Goal: Information Seeking & Learning: Learn about a topic

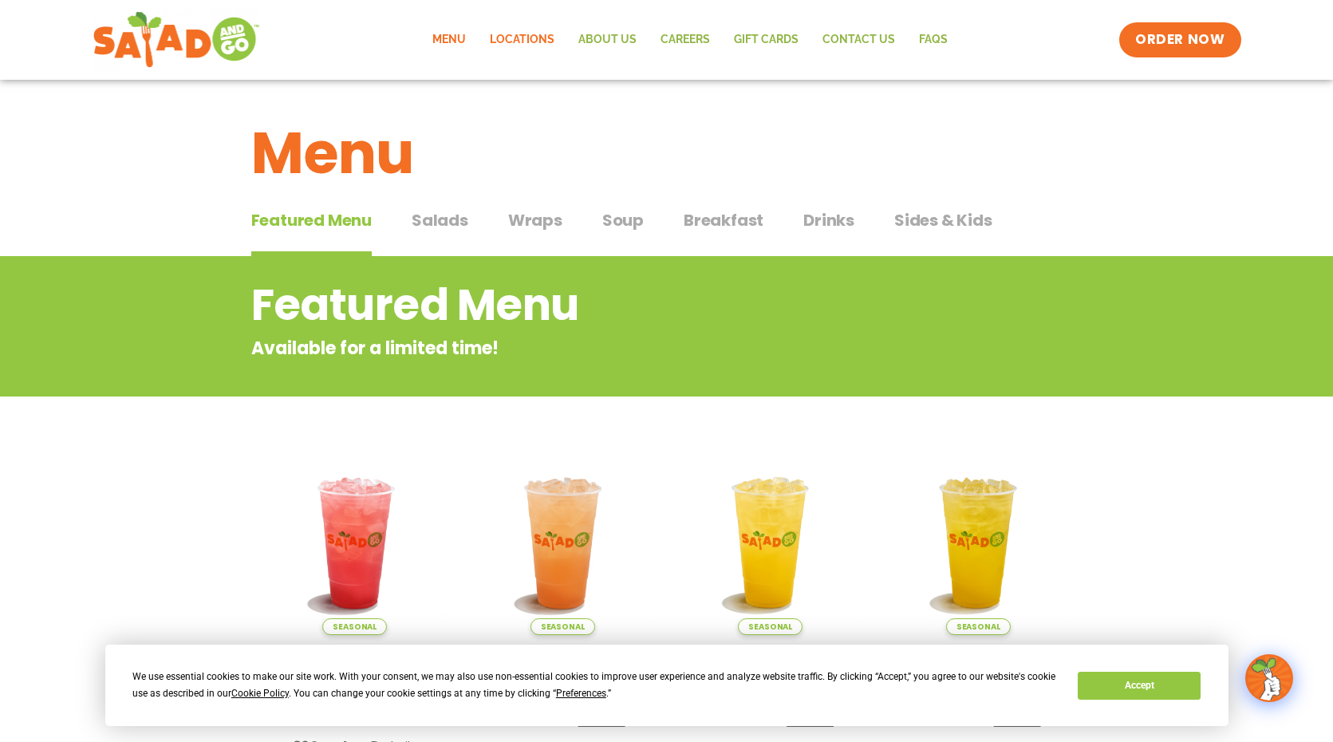
click at [524, 41] on link "Locations" at bounding box center [522, 40] width 89 height 37
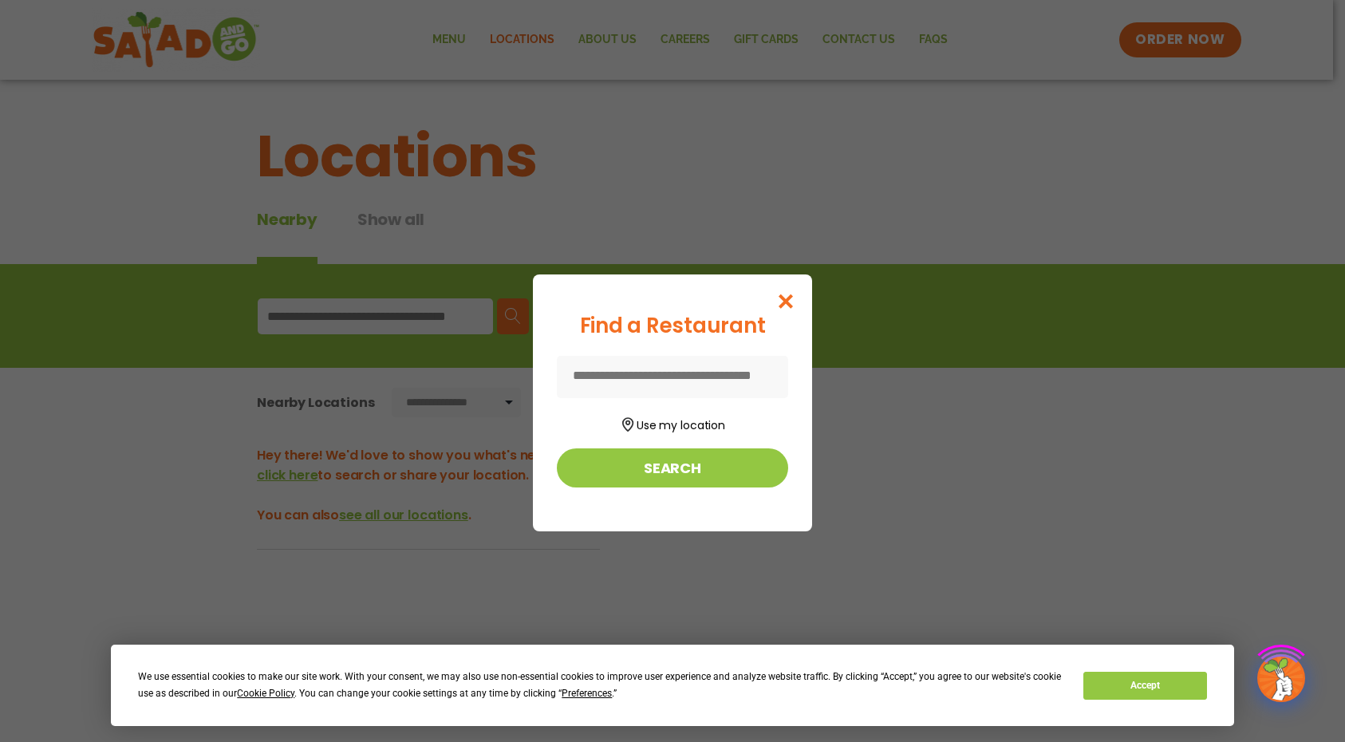
click at [410, 317] on div "Find a Restaurant Use my location Search" at bounding box center [672, 371] width 1345 height 742
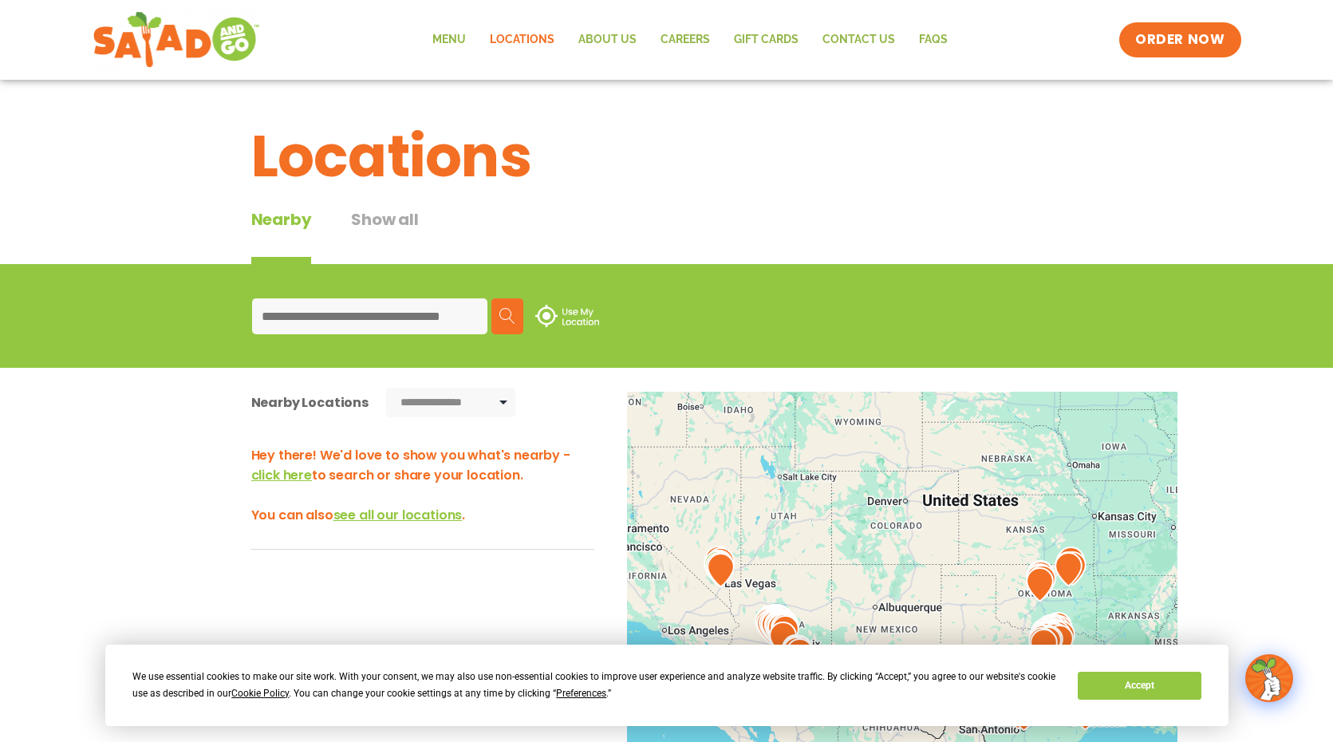
click at [305, 305] on input at bounding box center [369, 316] width 235 height 36
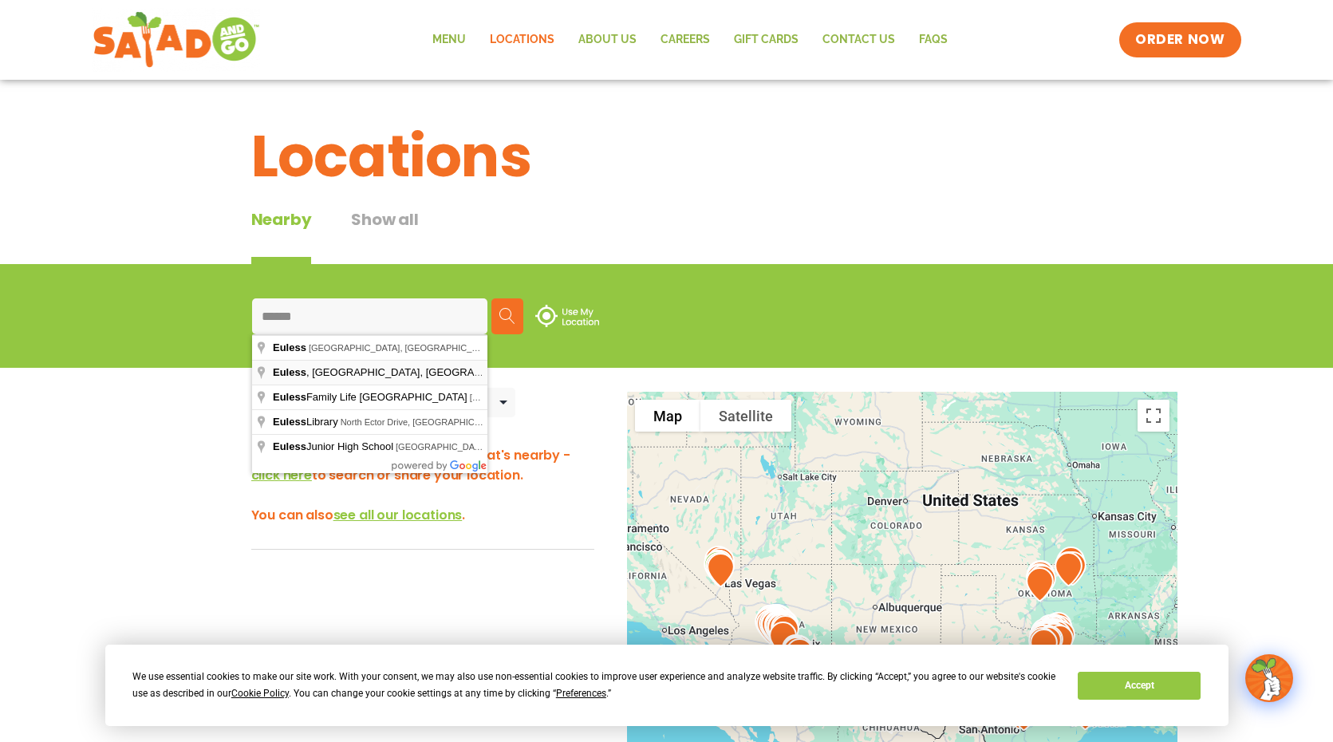
type input "**********"
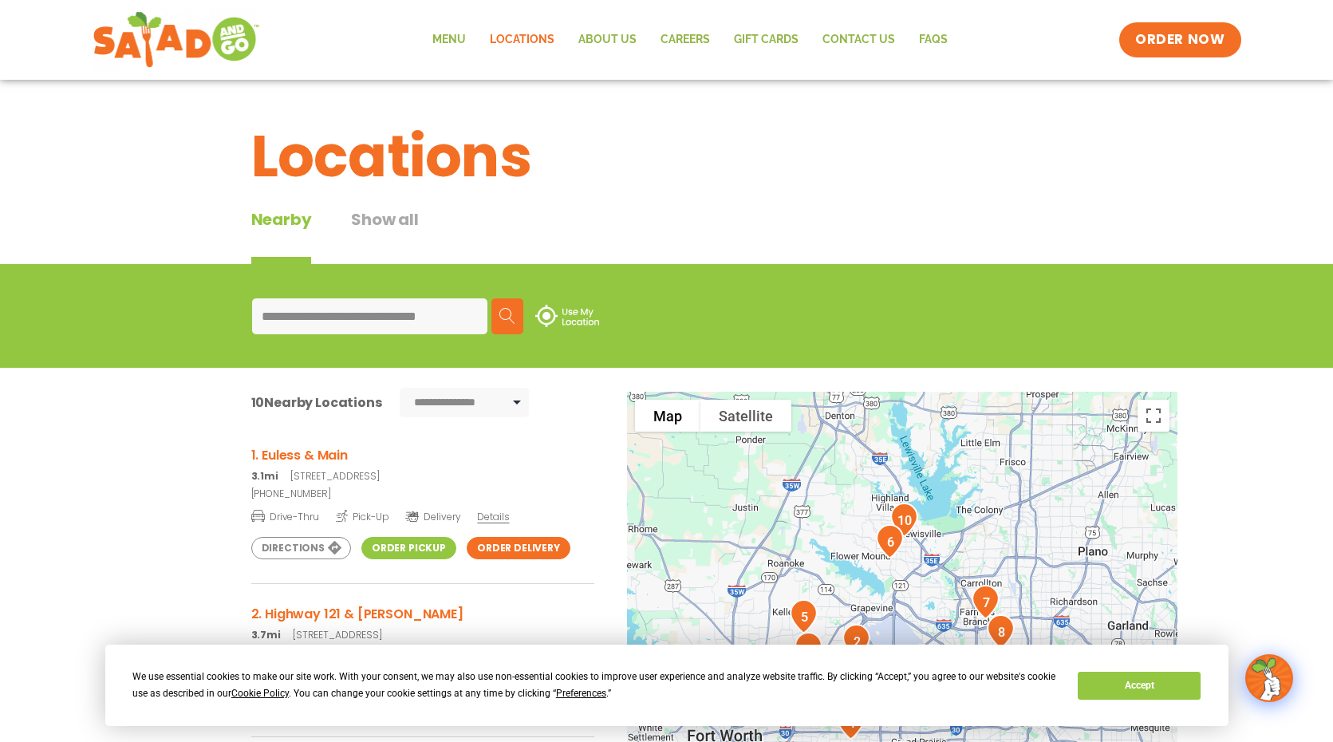
click at [316, 452] on h3 "1. Euless & Main" at bounding box center [422, 455] width 343 height 20
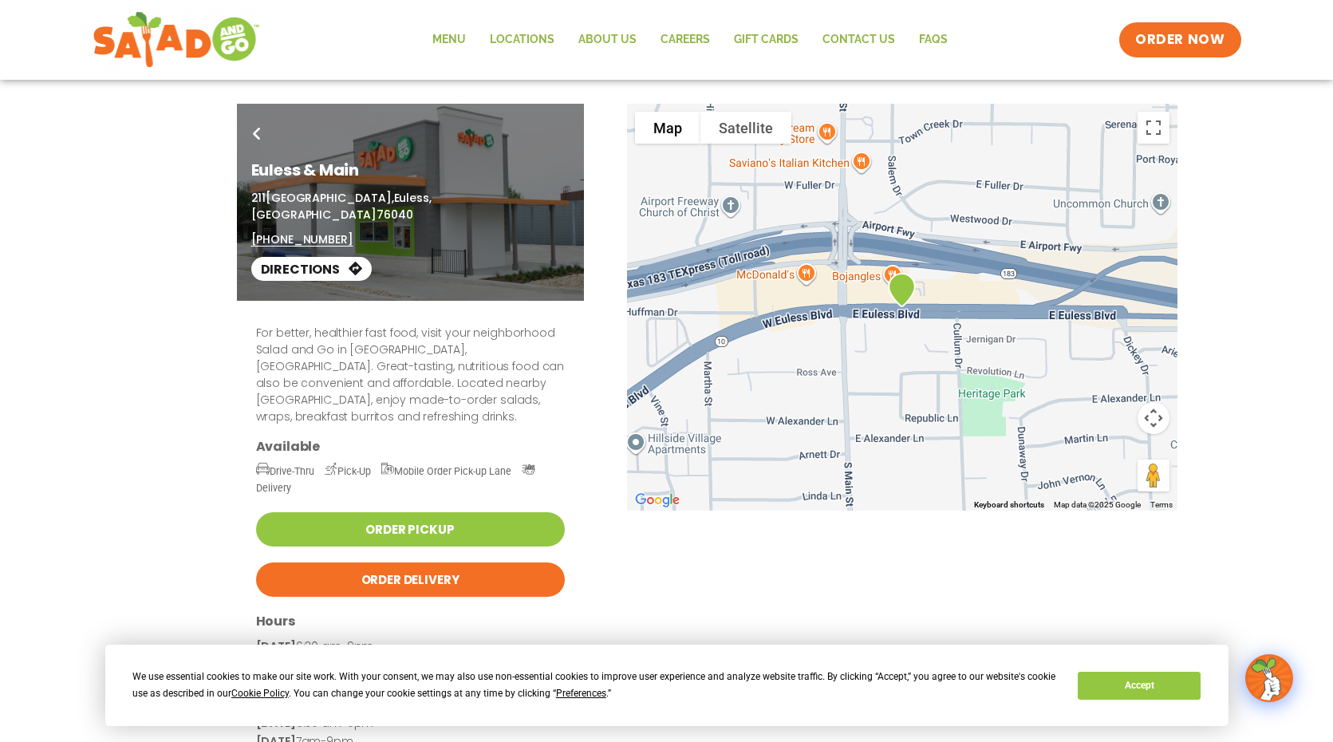
drag, startPoint x: 882, startPoint y: 308, endPoint x: 933, endPoint y: 337, distance: 59.0
click at [933, 337] on div "For better, healthier fast food, visit your neighborhood Salad and Go in Euless…" at bounding box center [667, 571] width 870 height 540
click at [1154, 674] on button "Accept" at bounding box center [1139, 686] width 123 height 28
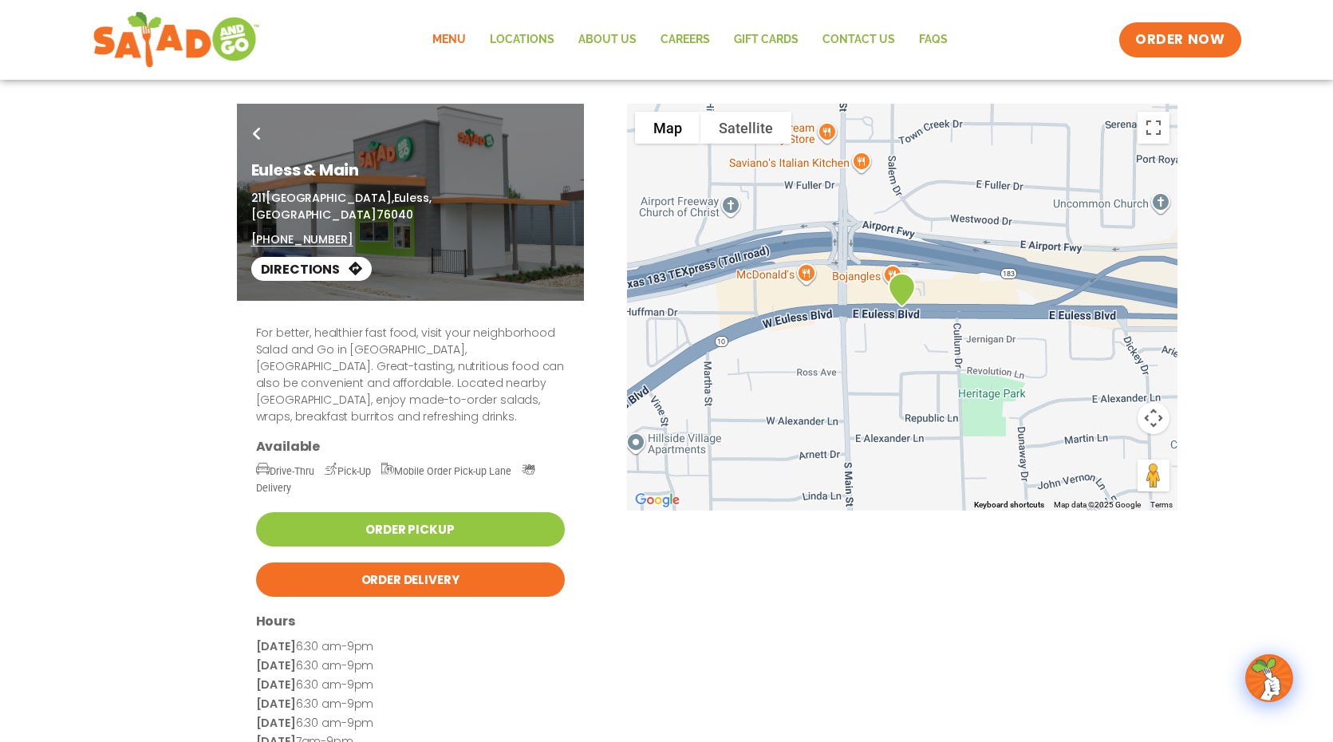
click at [449, 39] on link "Menu" at bounding box center [448, 40] width 57 height 37
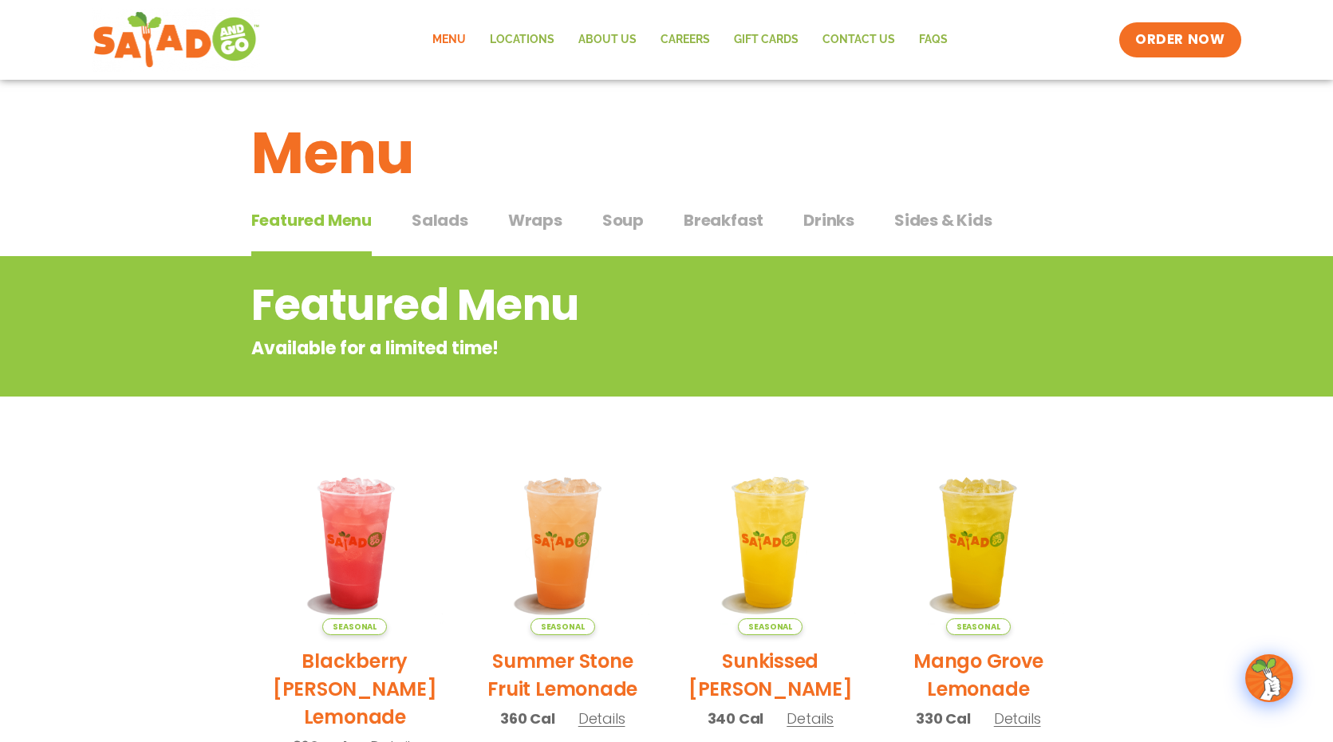
click at [424, 222] on span "Salads" at bounding box center [440, 220] width 57 height 24
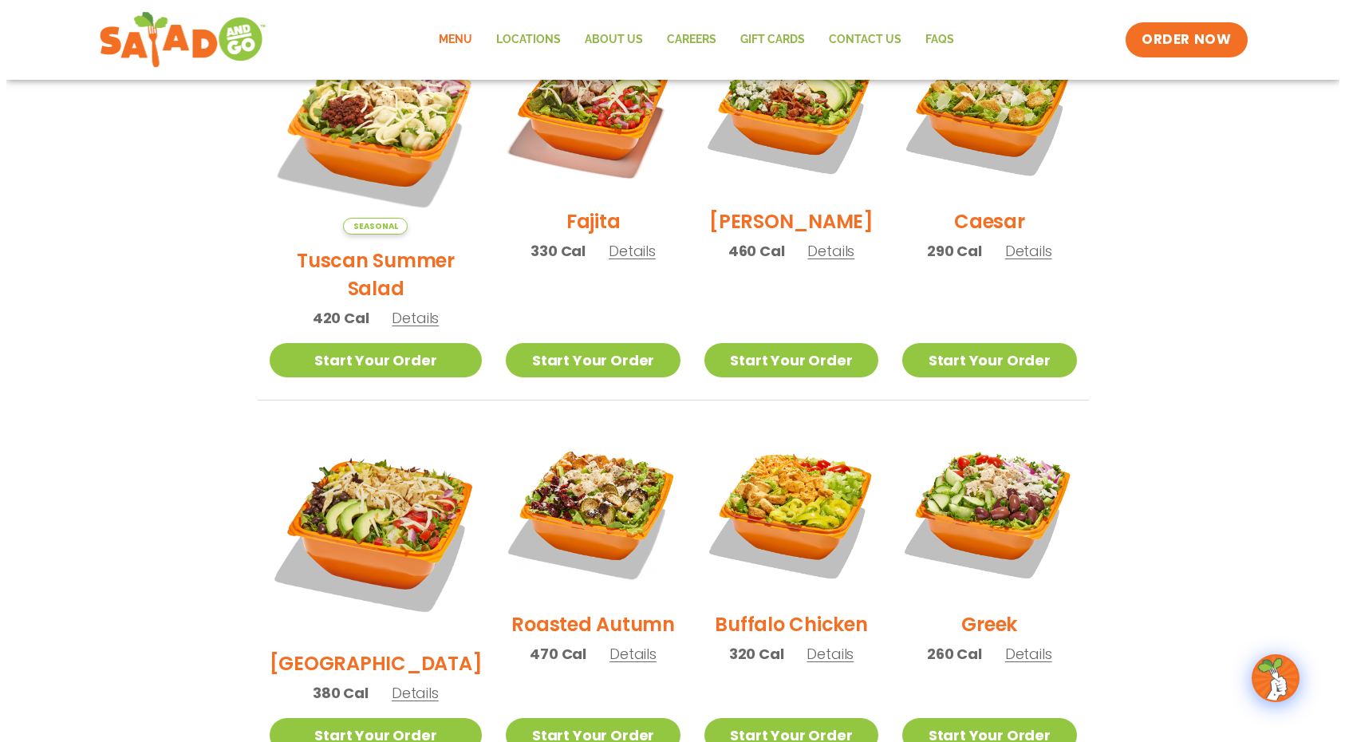
scroll to position [653, 0]
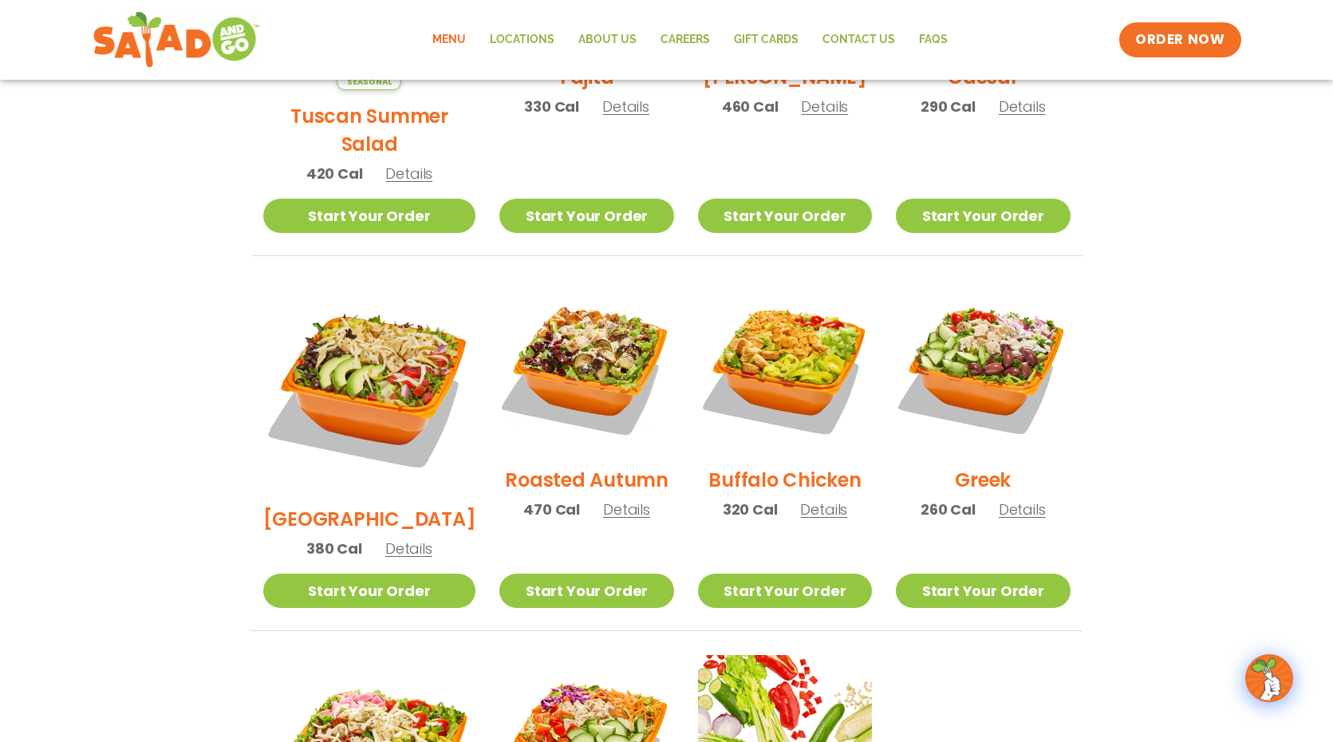
click at [603, 499] on span "Details" at bounding box center [626, 509] width 47 height 20
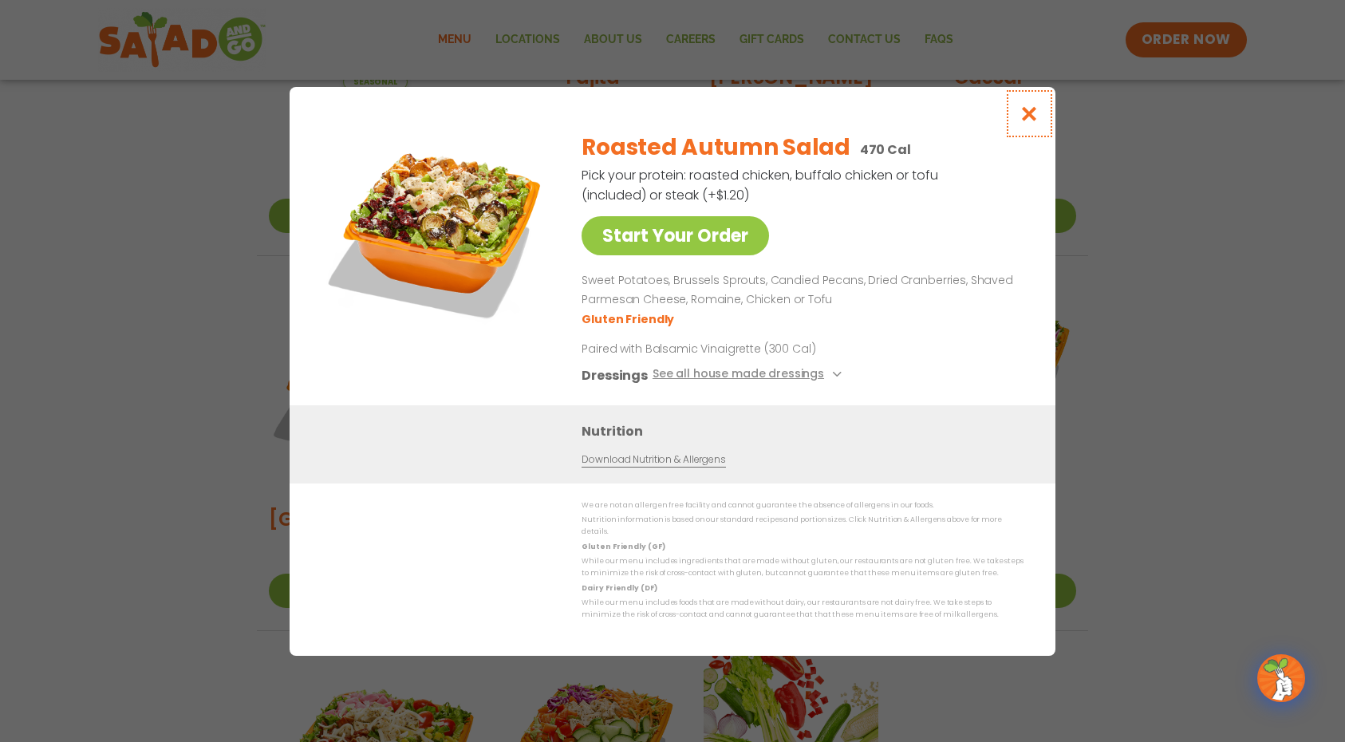
click at [1032, 118] on icon "Close modal" at bounding box center [1030, 113] width 20 height 17
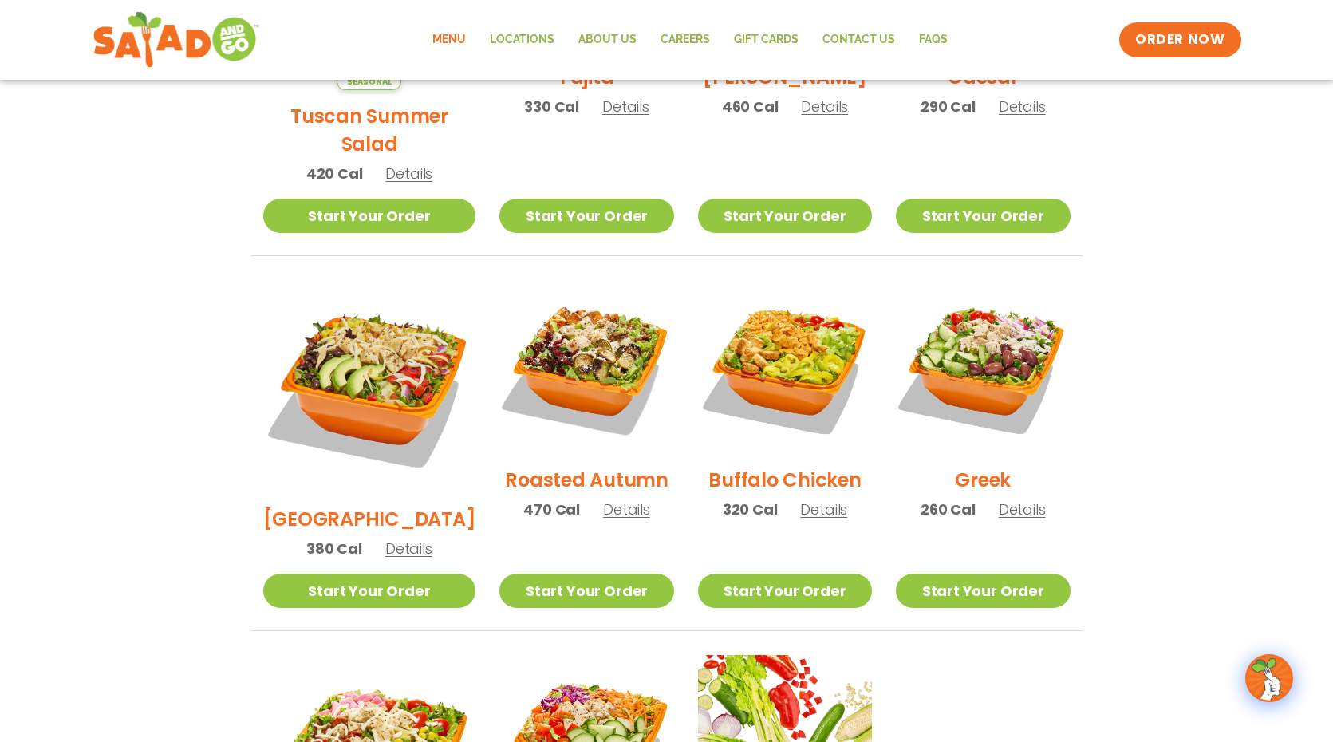
click at [1016, 499] on span "Details" at bounding box center [1022, 509] width 47 height 20
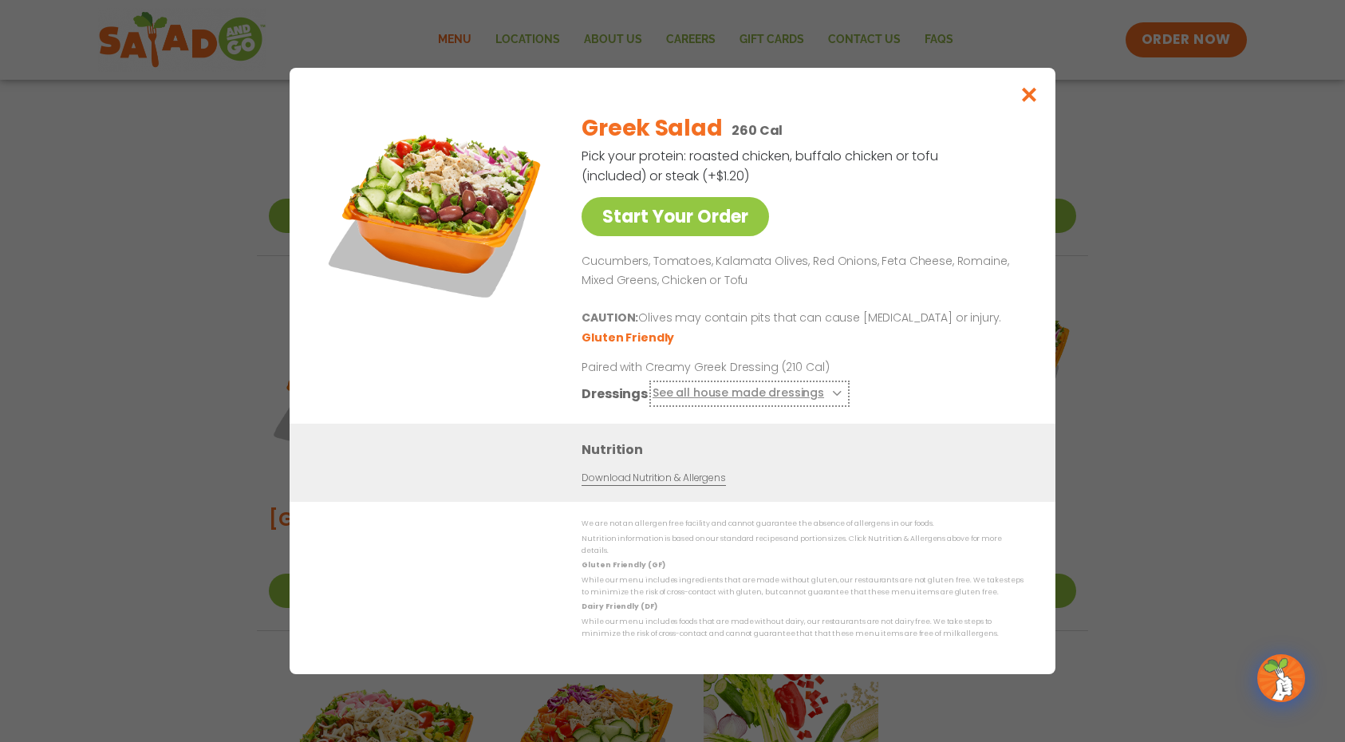
click at [763, 399] on button "See all house made dressings" at bounding box center [750, 394] width 194 height 20
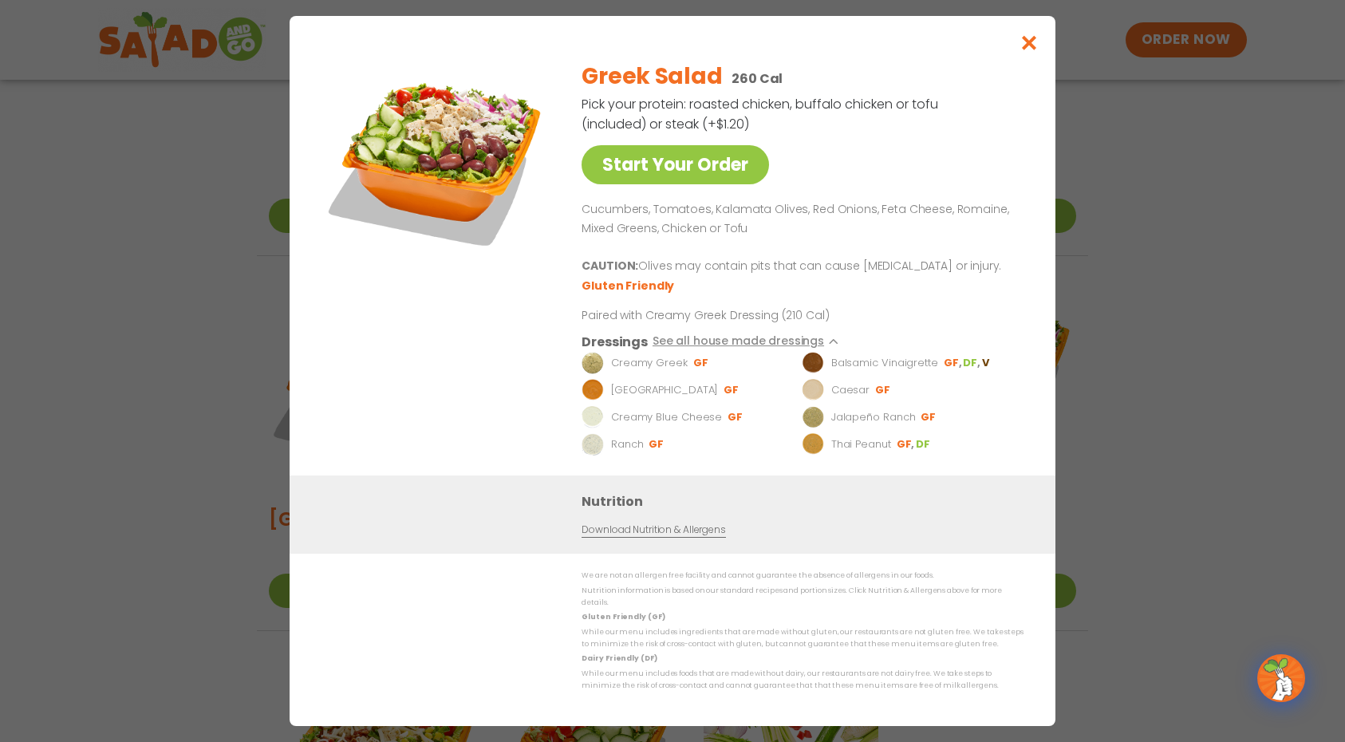
click at [638, 537] on link "Download Nutrition & Allergens" at bounding box center [654, 530] width 144 height 15
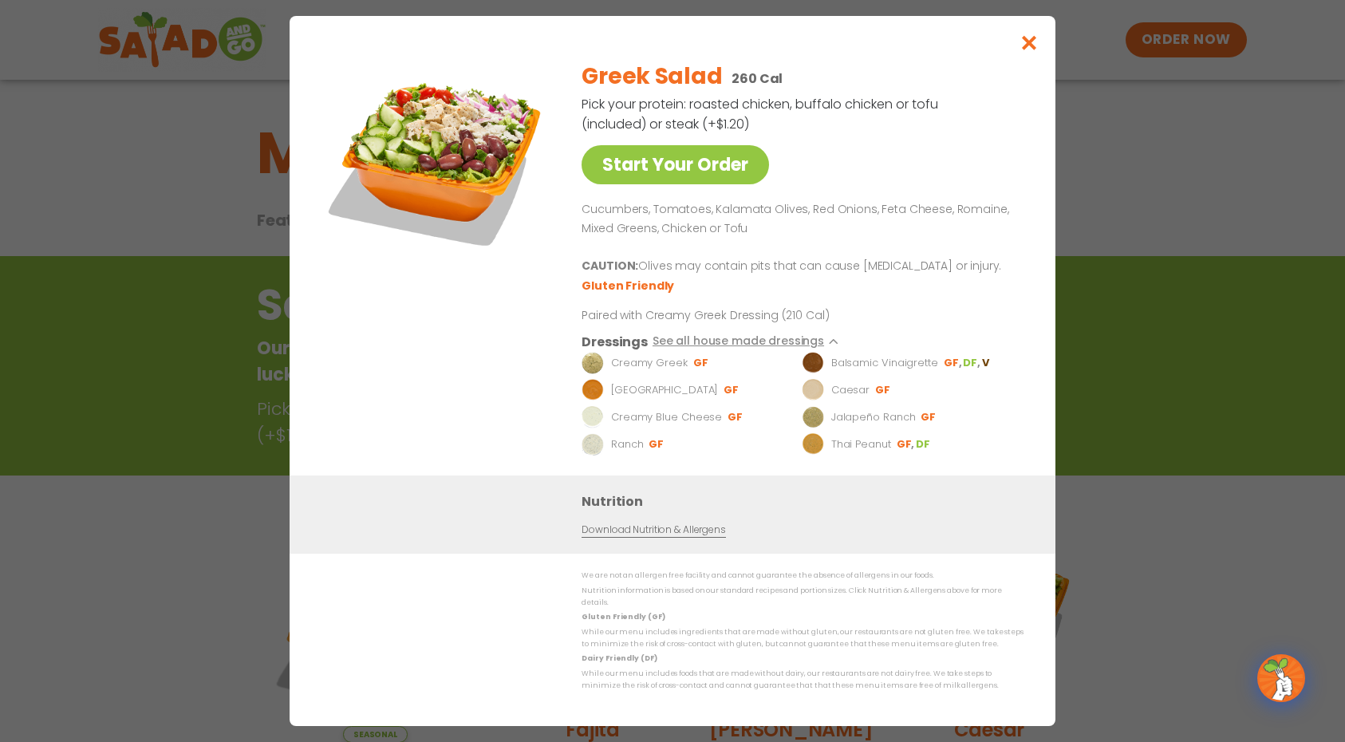
click at [1162, 184] on div "Start Your Order Greek Salad 260 Cal Pick your protein: roasted chicken, buffal…" at bounding box center [672, 371] width 1345 height 742
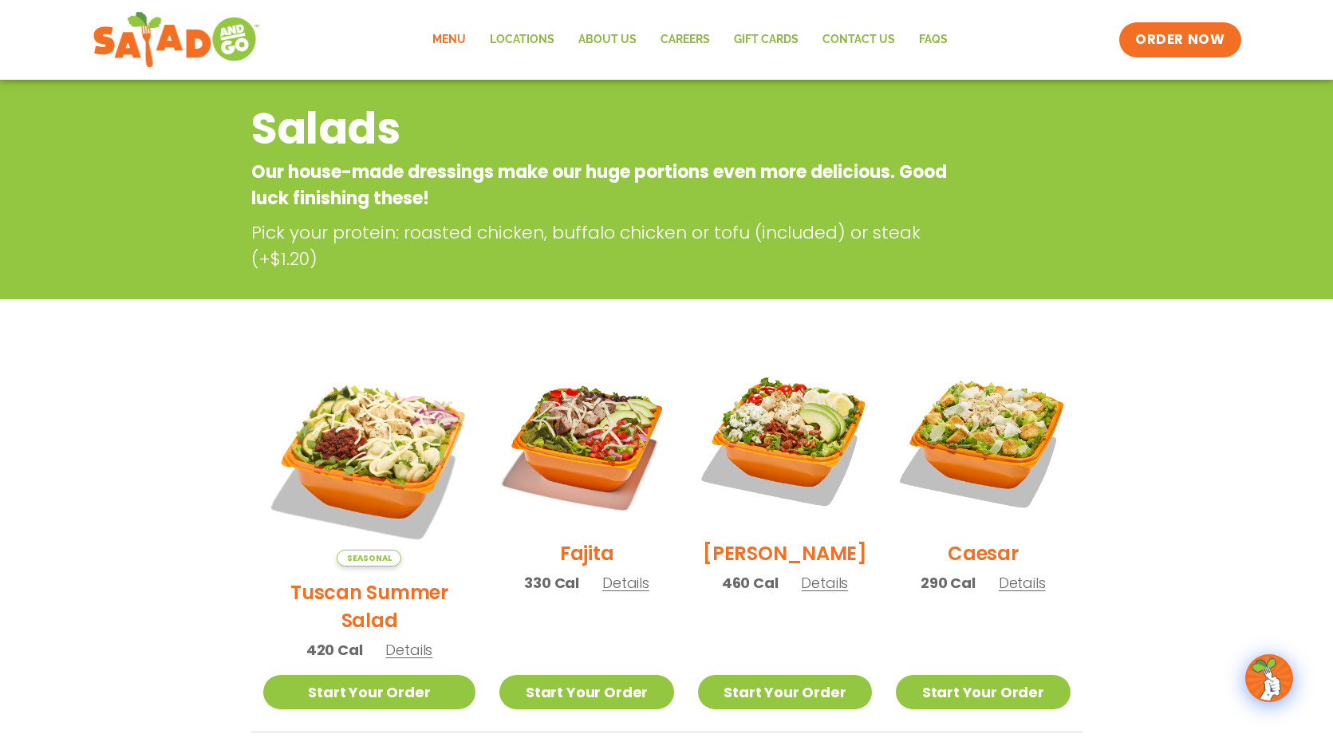
scroll to position [256, 0]
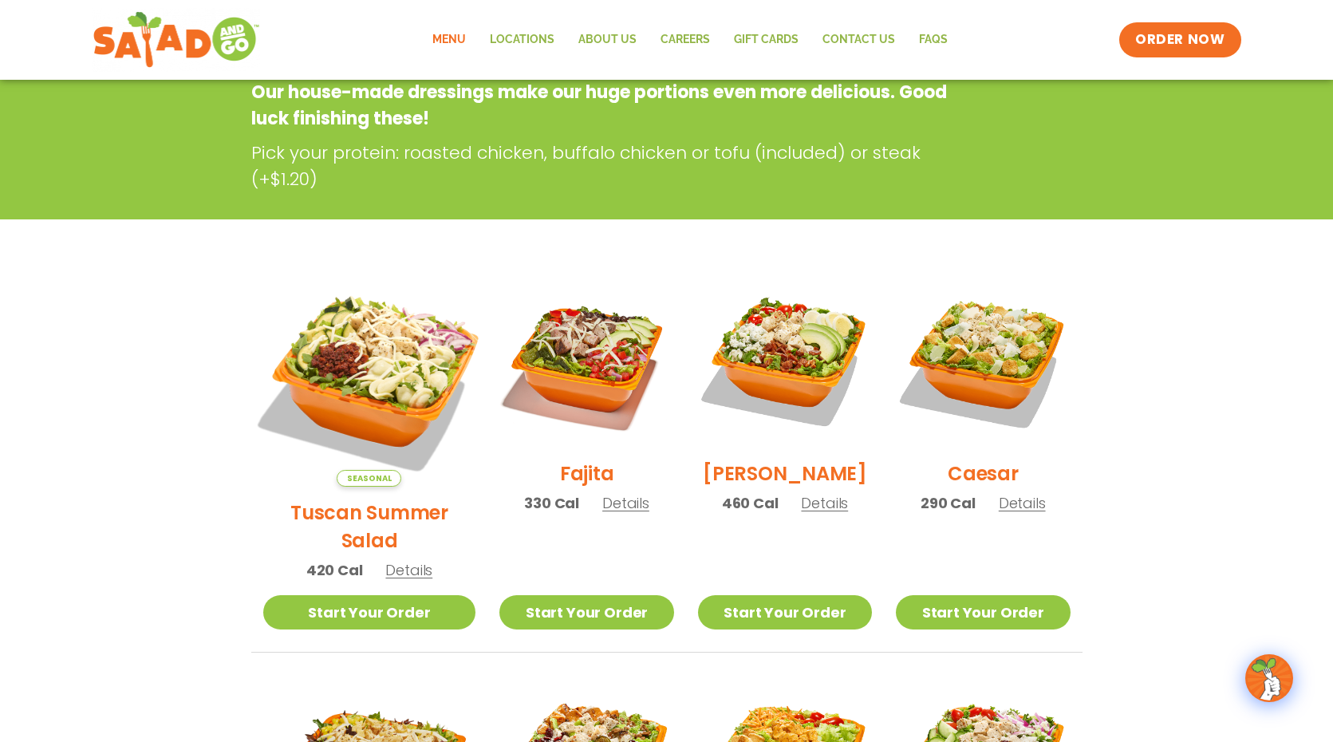
click at [355, 353] on img at bounding box center [369, 380] width 250 height 250
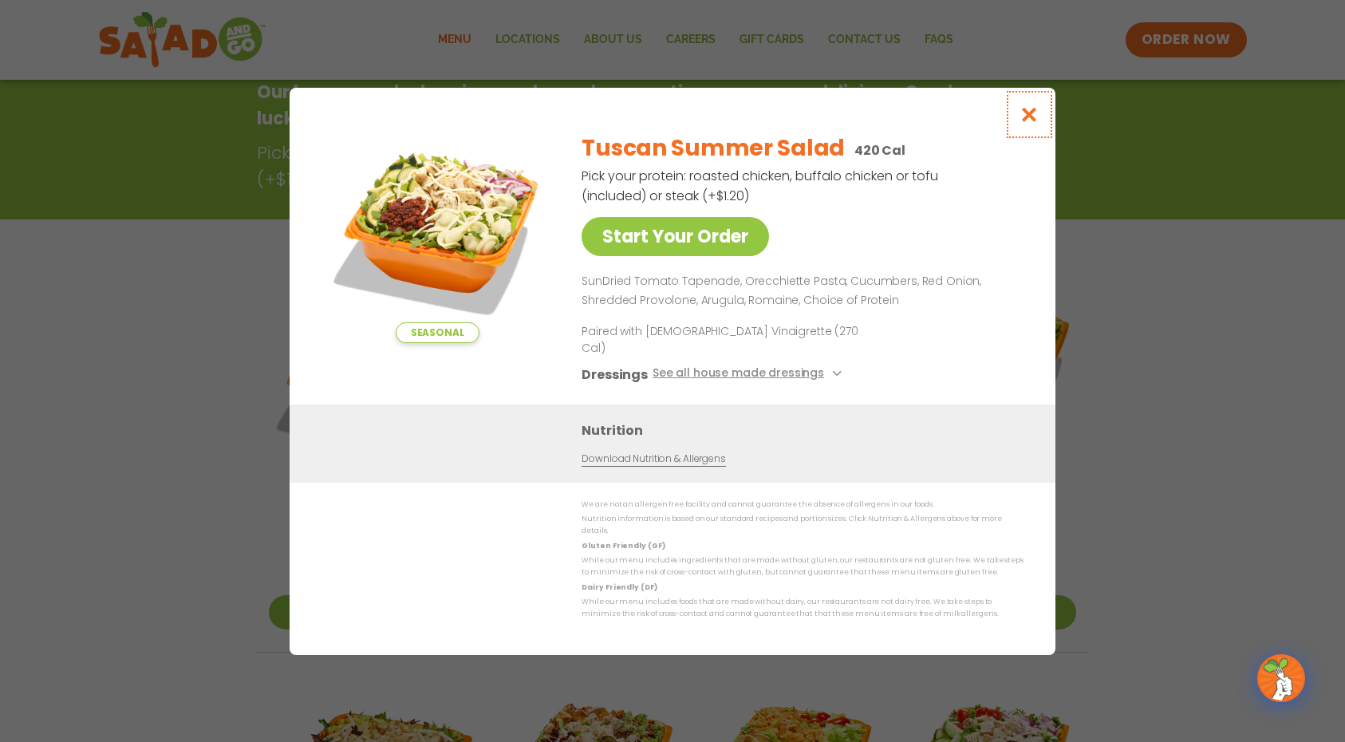
click at [1032, 123] on icon "Close modal" at bounding box center [1030, 114] width 20 height 17
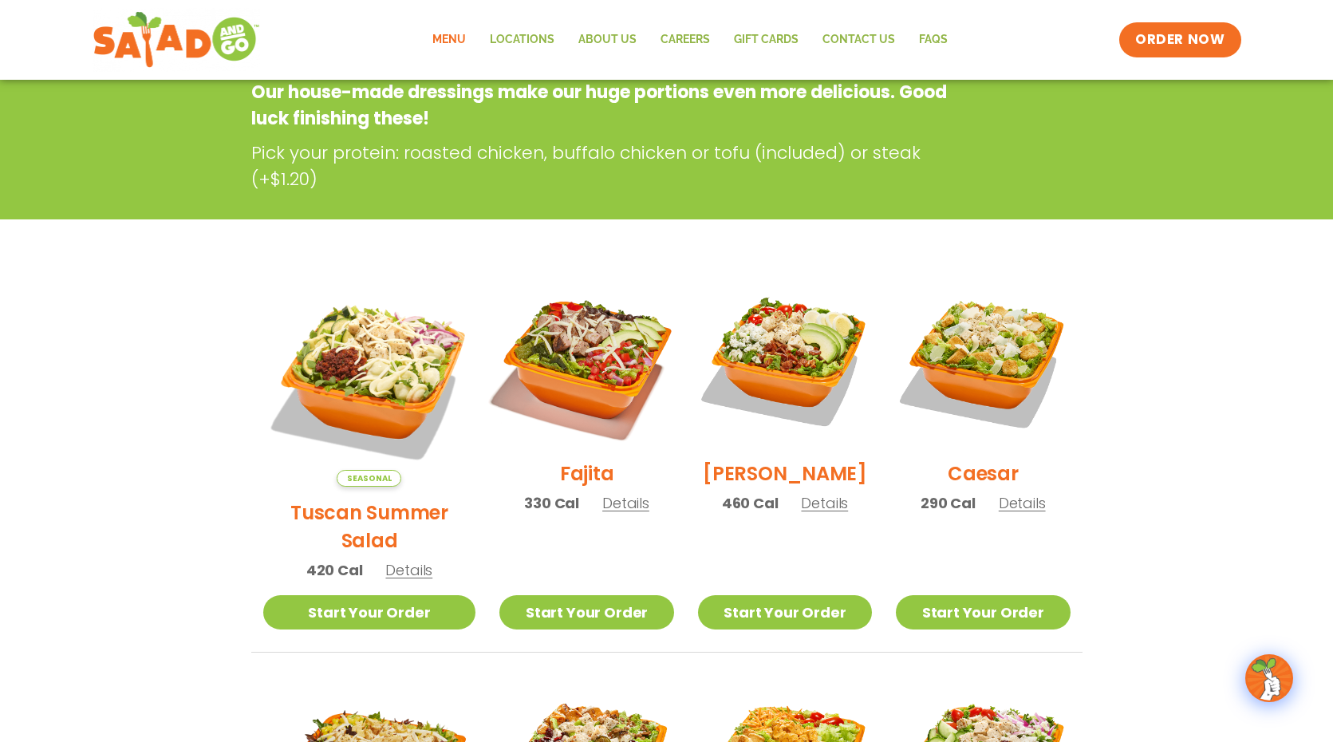
click at [577, 363] on img at bounding box center [586, 361] width 204 height 204
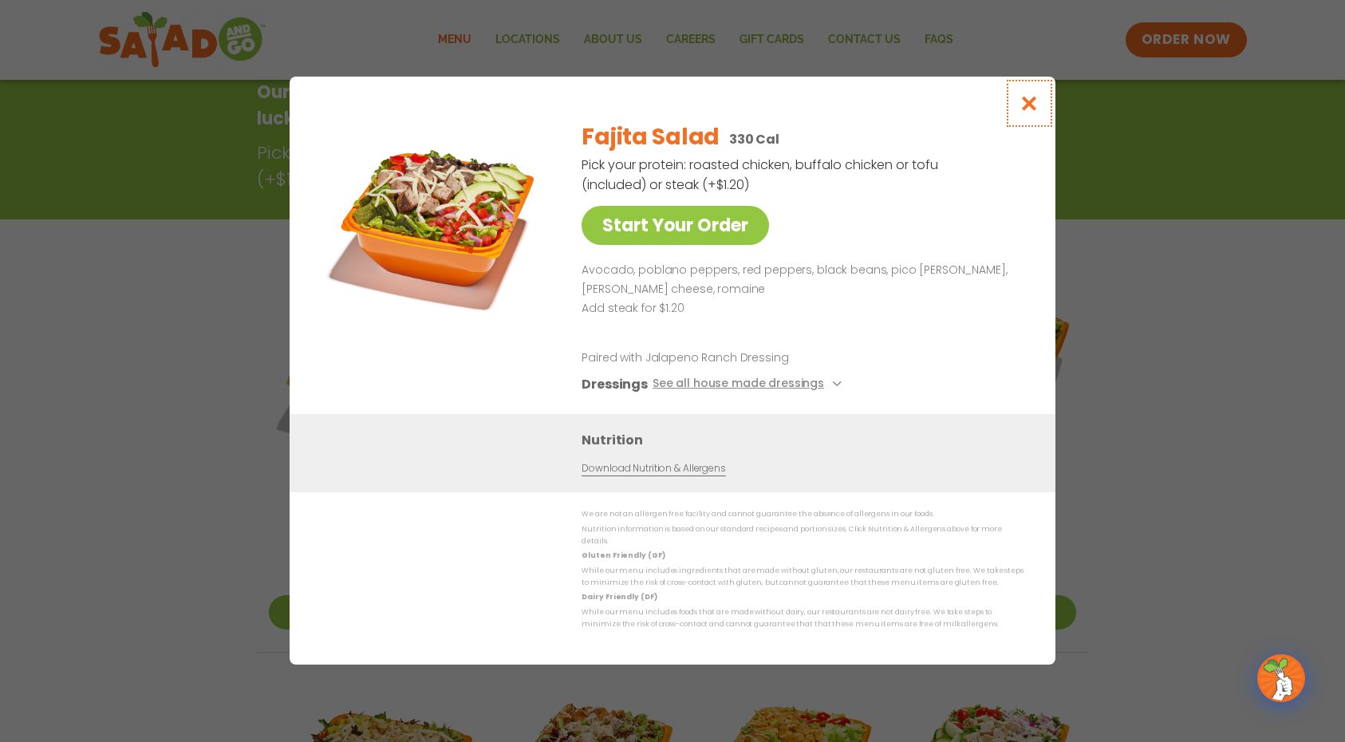
click at [1032, 105] on icon "Close modal" at bounding box center [1030, 103] width 20 height 17
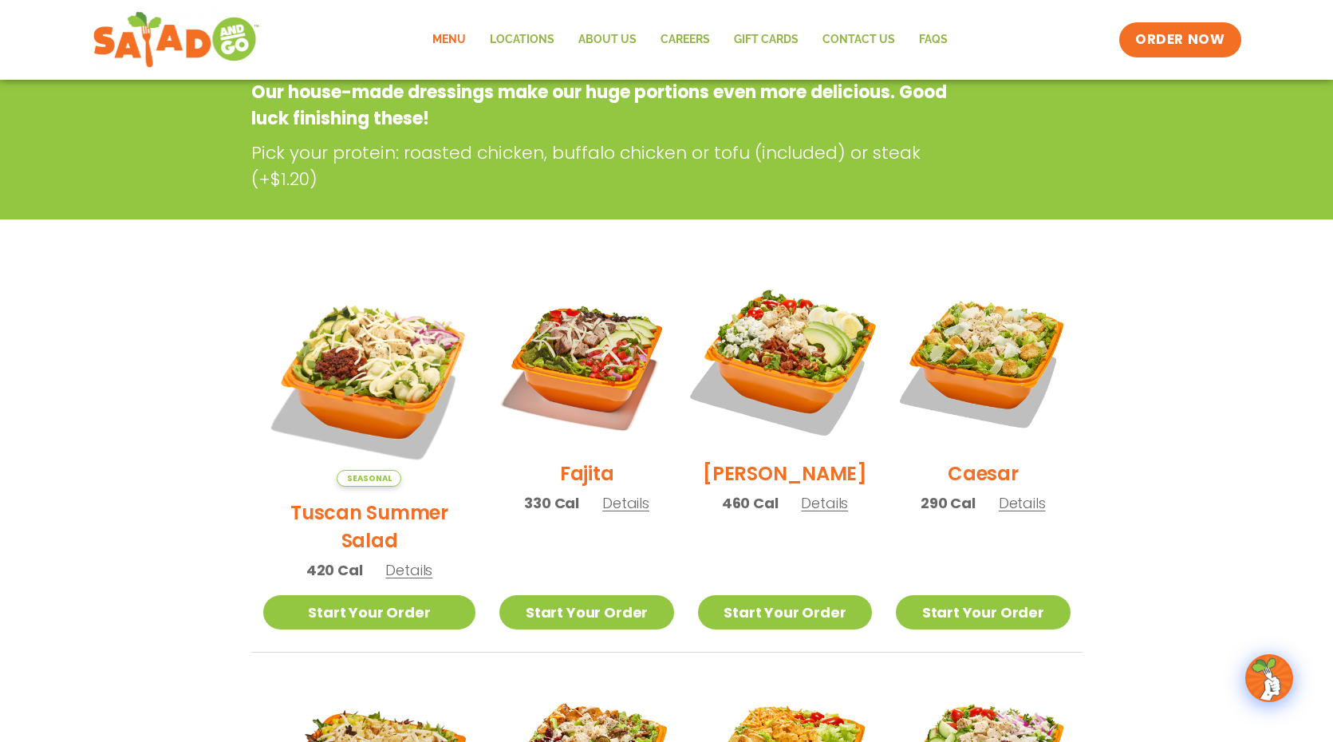
click at [808, 374] on img at bounding box center [785, 361] width 204 height 204
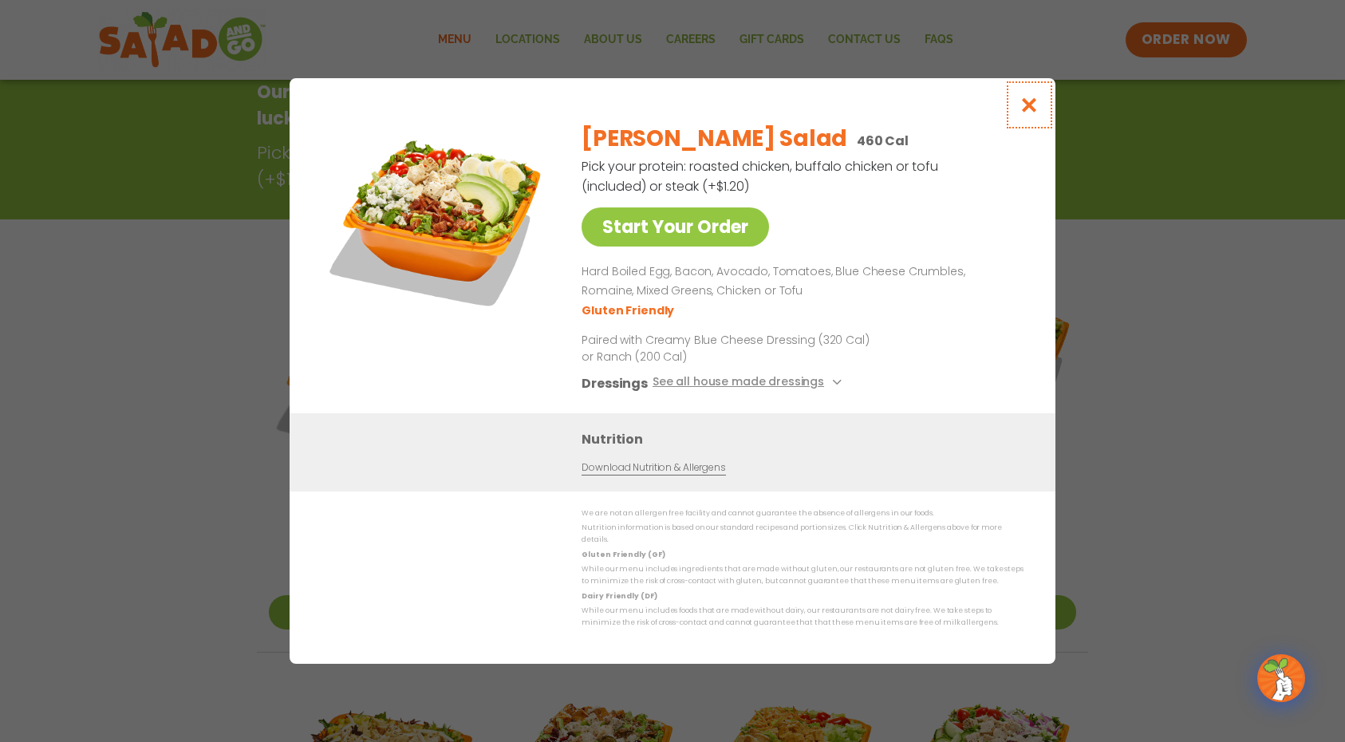
click at [1037, 109] on icon "Close modal" at bounding box center [1030, 105] width 20 height 17
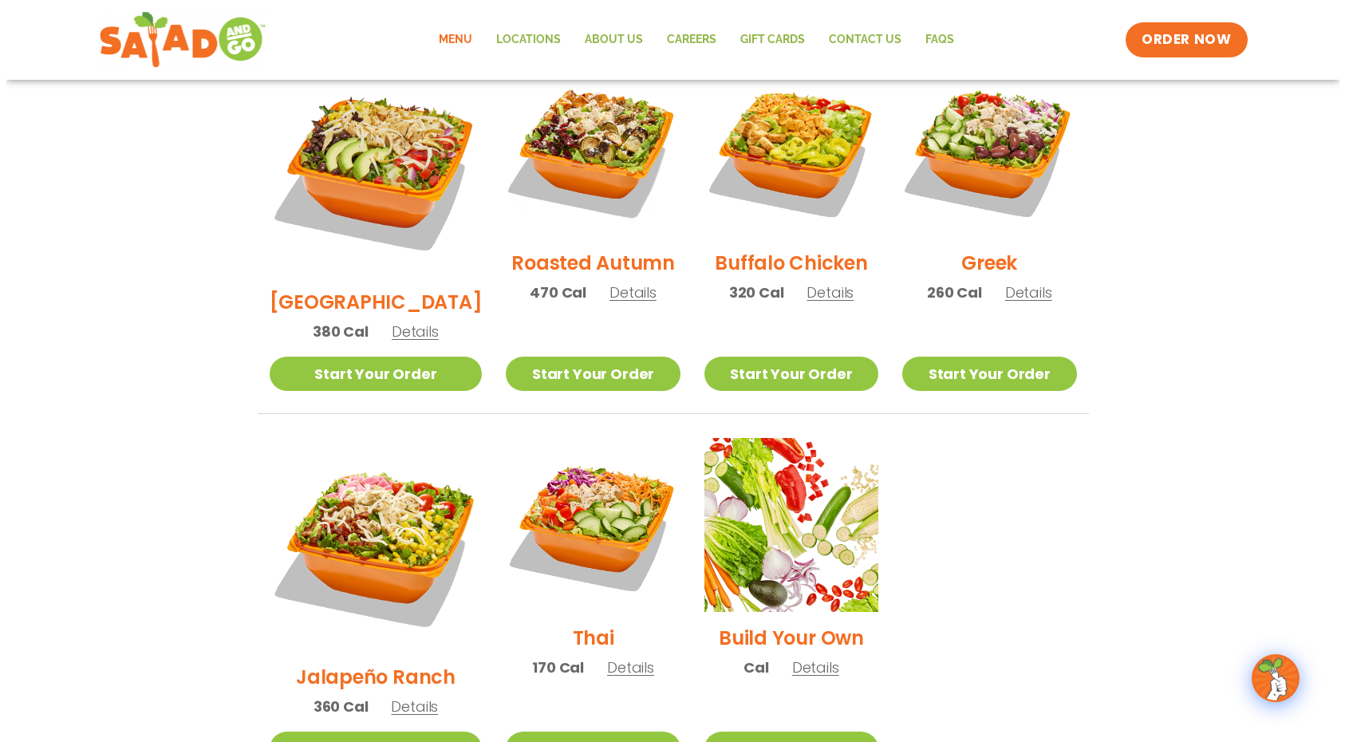
scroll to position [906, 0]
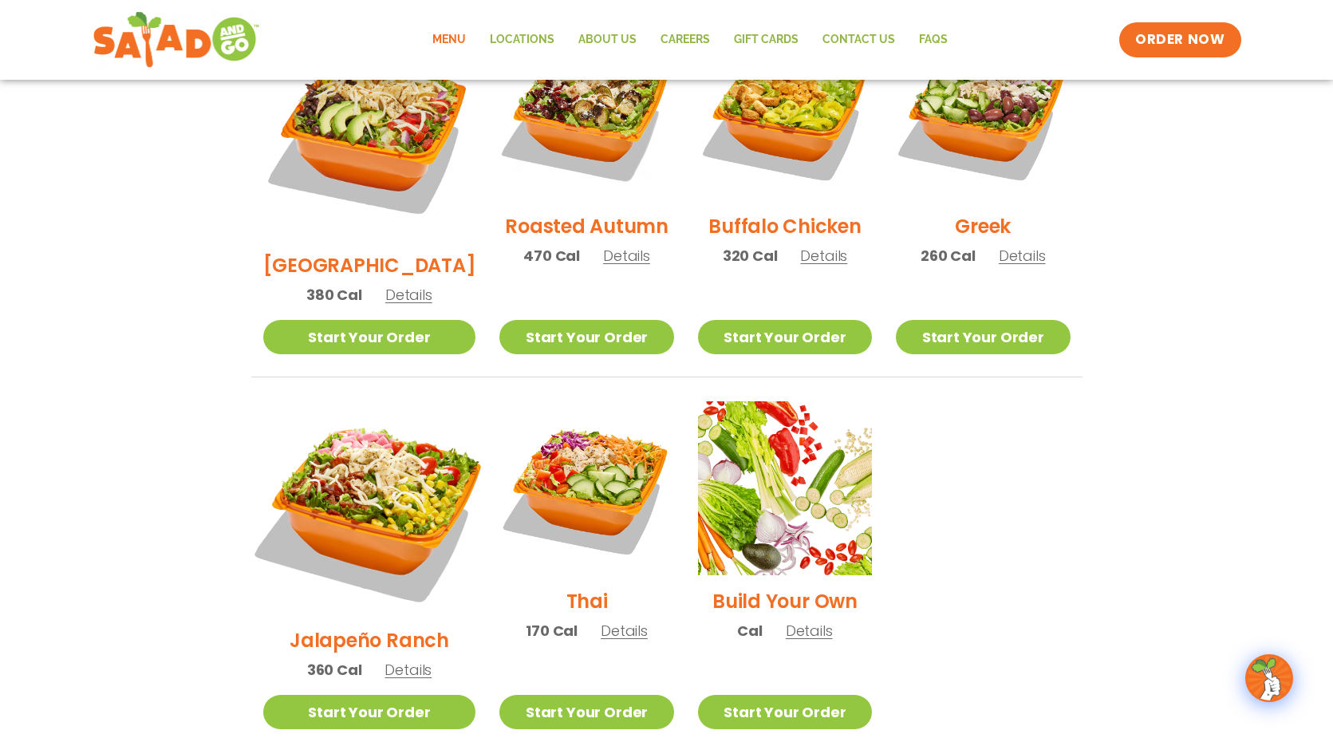
click at [383, 444] on img at bounding box center [369, 508] width 250 height 250
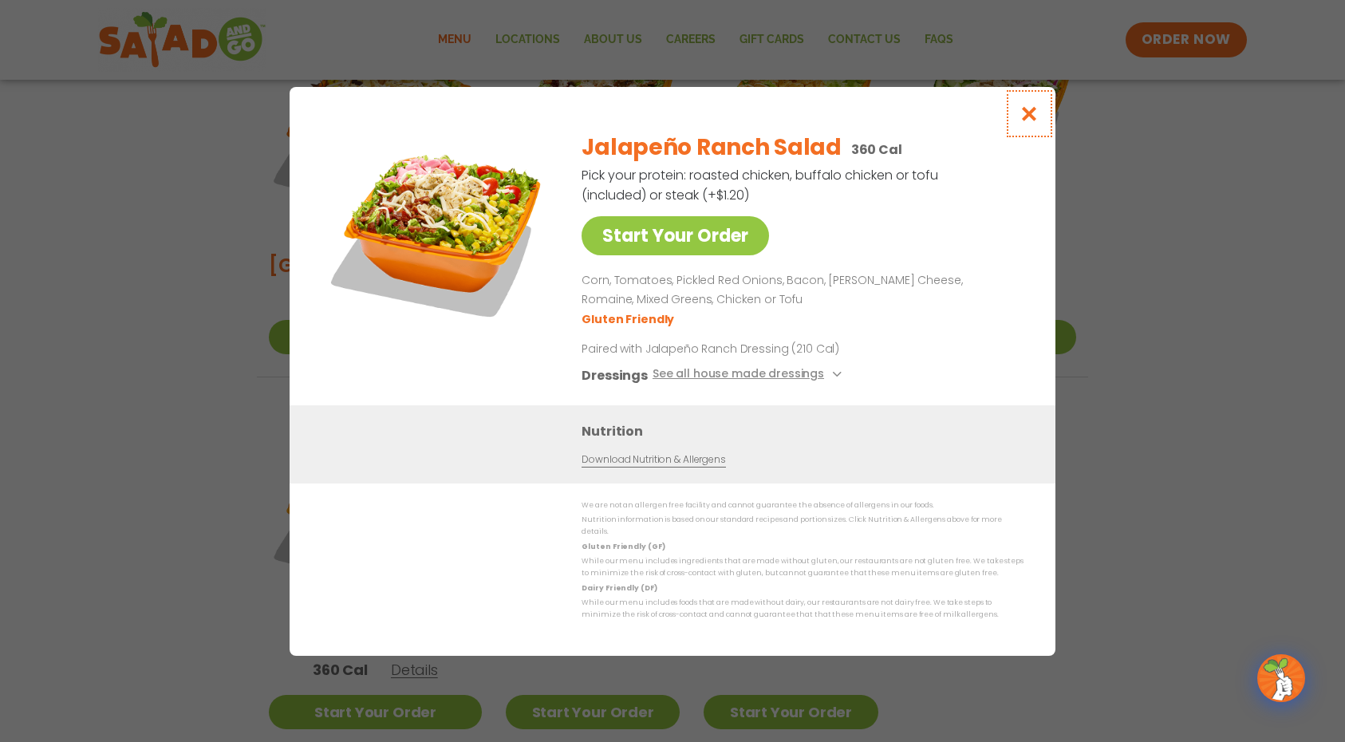
click at [1034, 116] on icon "Close modal" at bounding box center [1030, 113] width 20 height 17
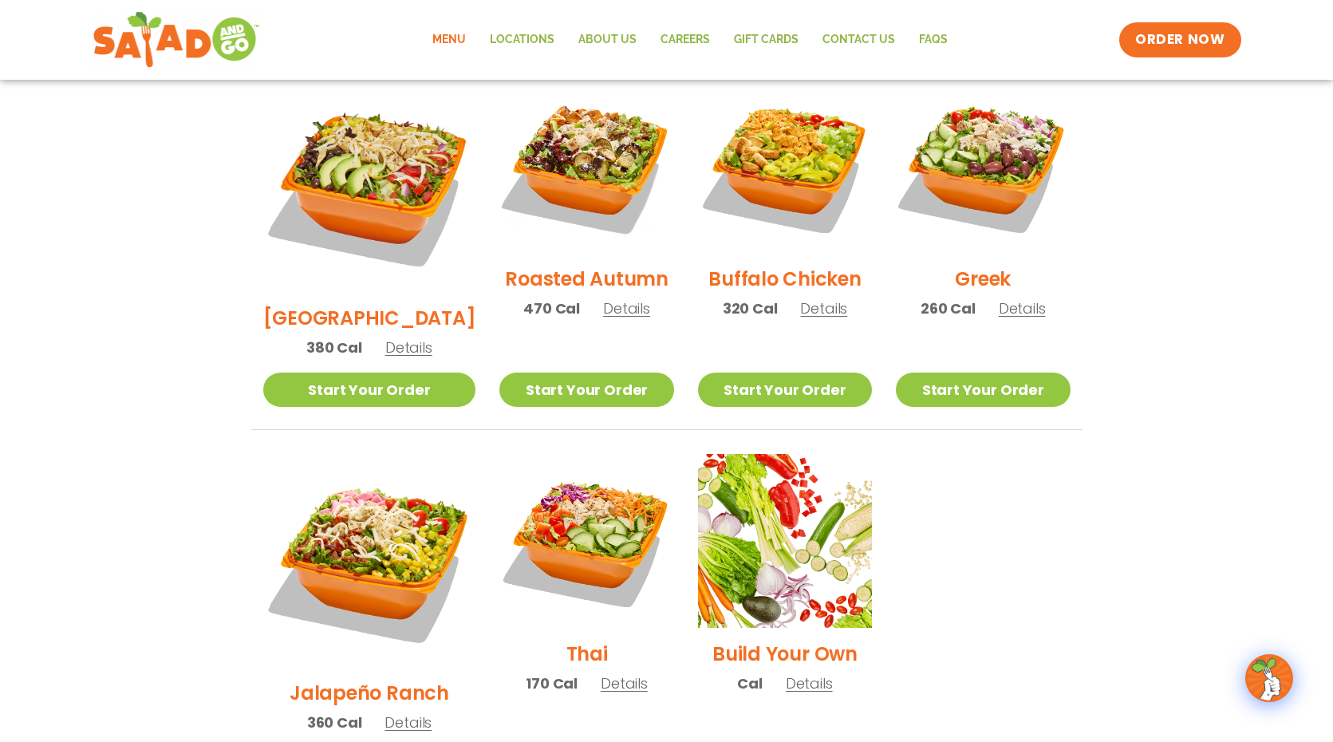
scroll to position [830, 0]
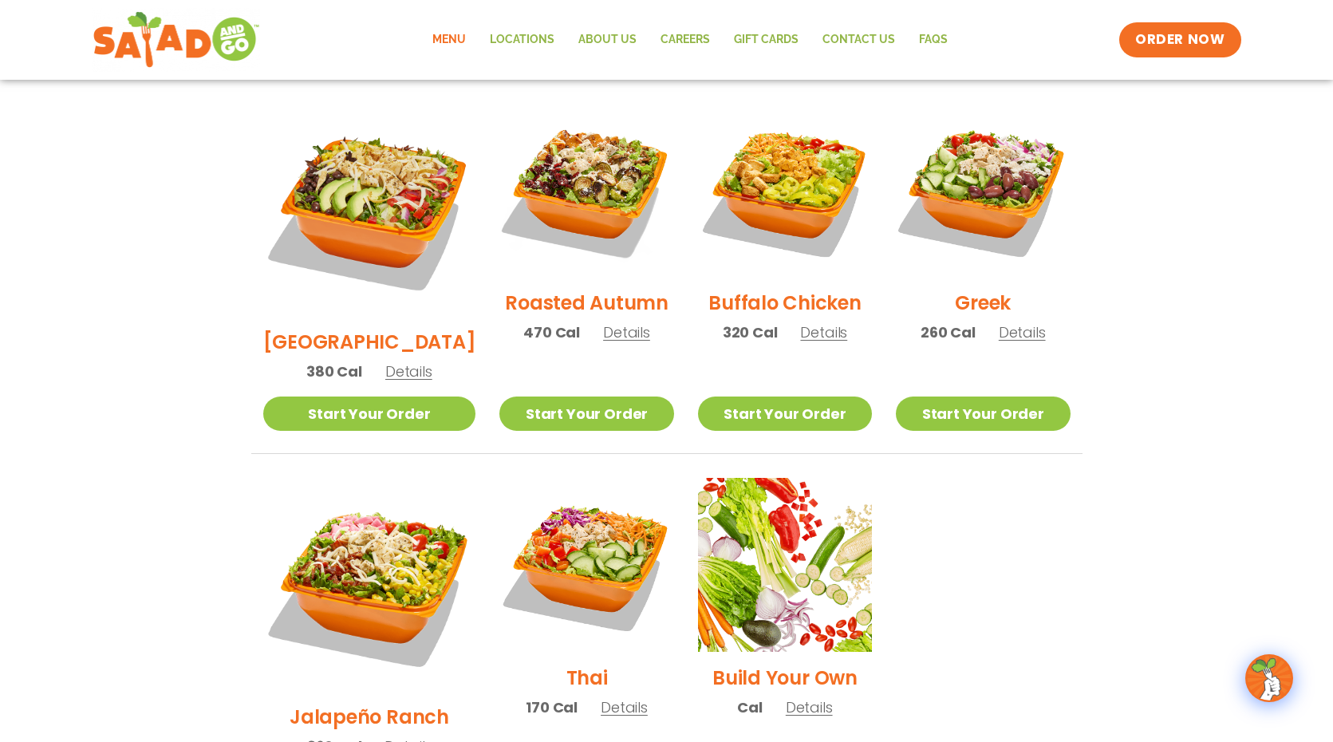
click at [988, 289] on h2 "Greek" at bounding box center [983, 303] width 56 height 28
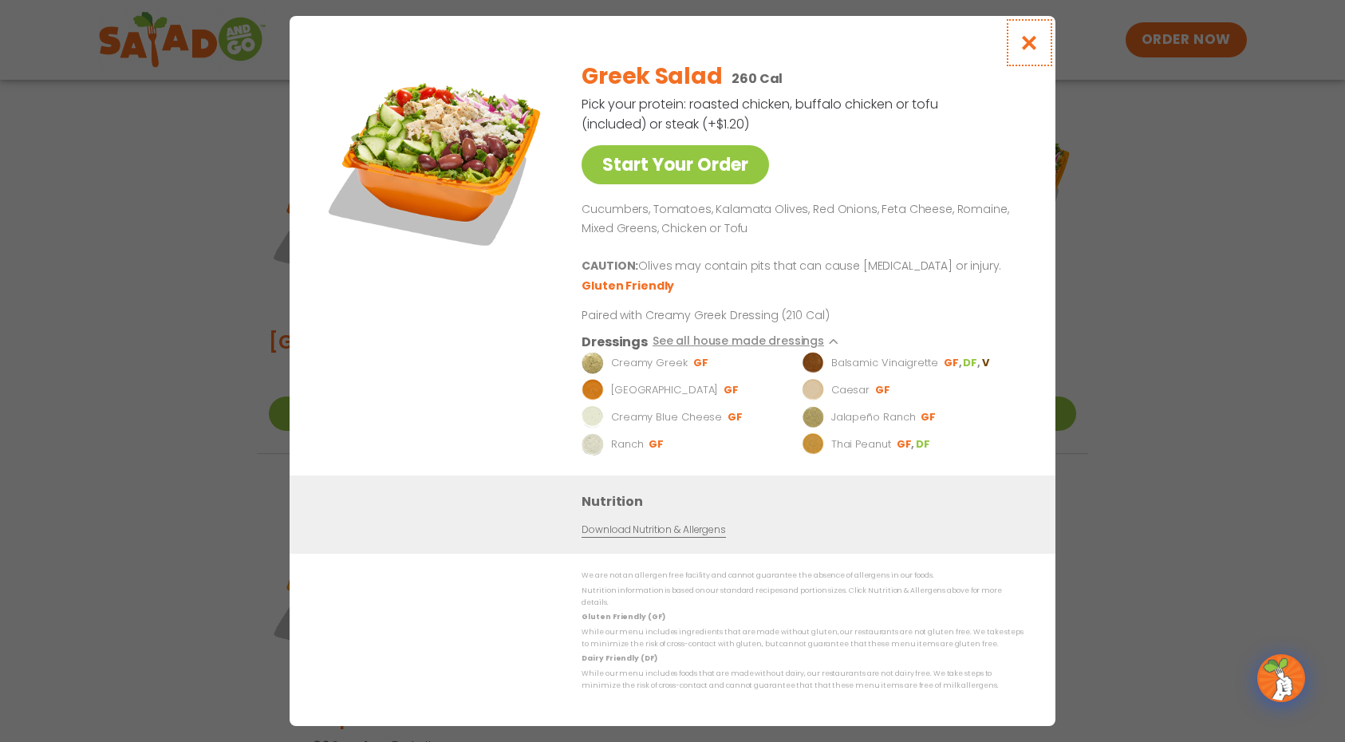
click at [1032, 45] on icon "Close modal" at bounding box center [1030, 42] width 20 height 17
